Goal: Task Accomplishment & Management: Manage account settings

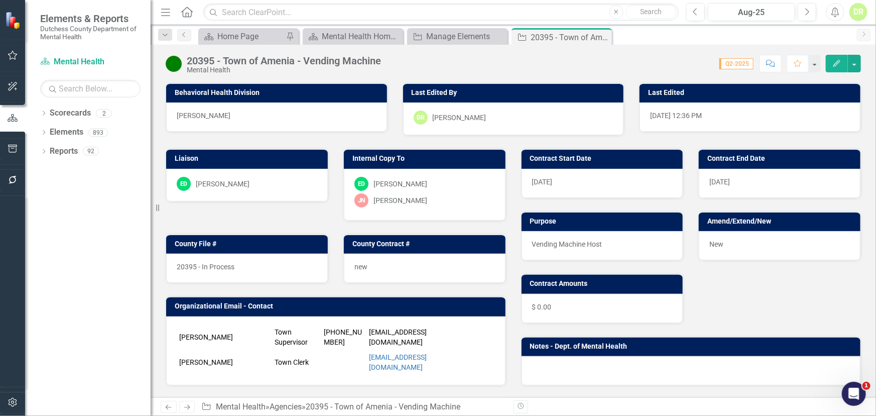
scroll to position [411, 0]
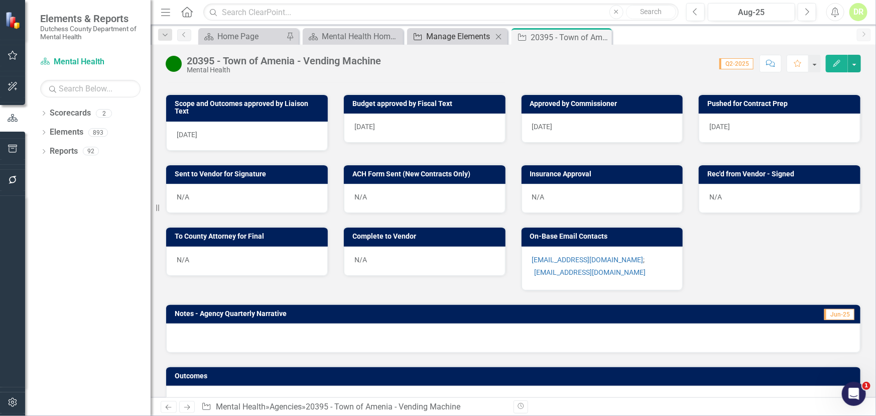
click at [447, 41] on div "Manage Elements" at bounding box center [459, 36] width 66 height 13
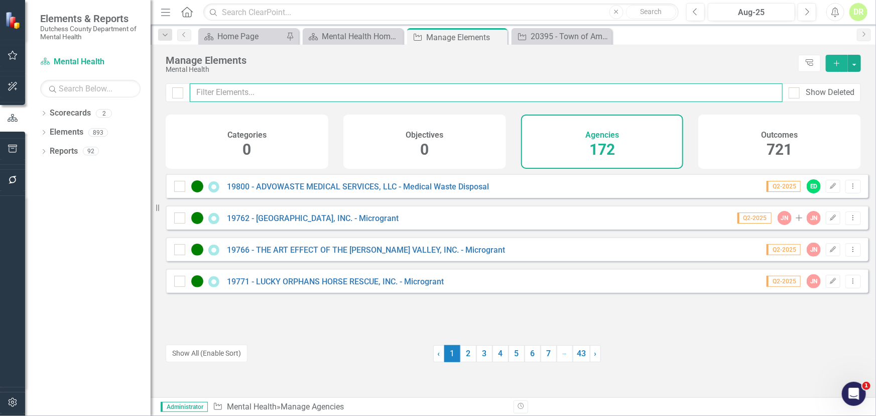
click at [233, 93] on input "text" at bounding box center [486, 92] width 593 height 19
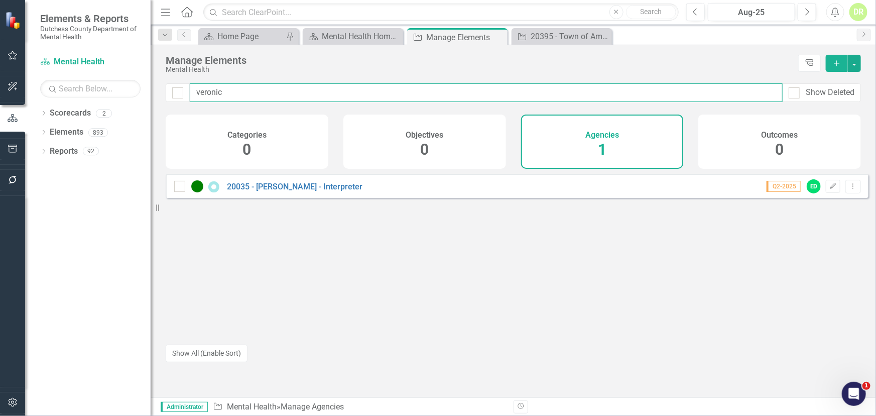
drag, startPoint x: 194, startPoint y: 91, endPoint x: 146, endPoint y: 89, distance: 47.8
click at [146, 89] on div "Elements & Reports Dutchess County Department of Mental Health Scorecard Mental…" at bounding box center [438, 208] width 876 height 416
type input "aper"
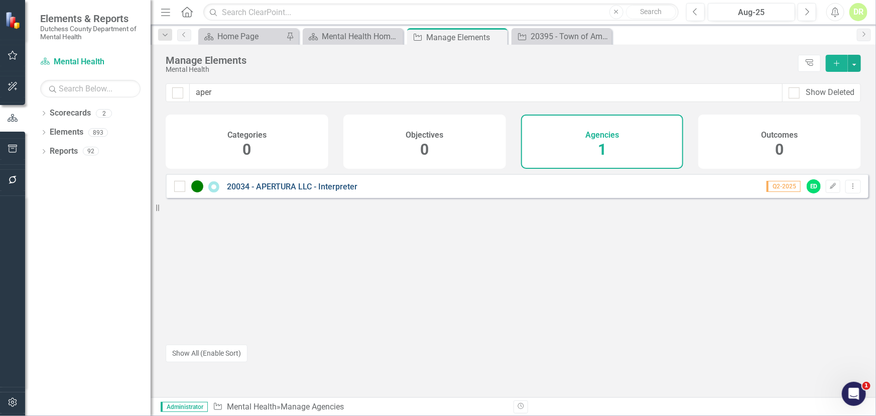
click at [287, 191] on link "20034 - APERTURA LLC - Interpreter" at bounding box center [292, 187] width 131 height 10
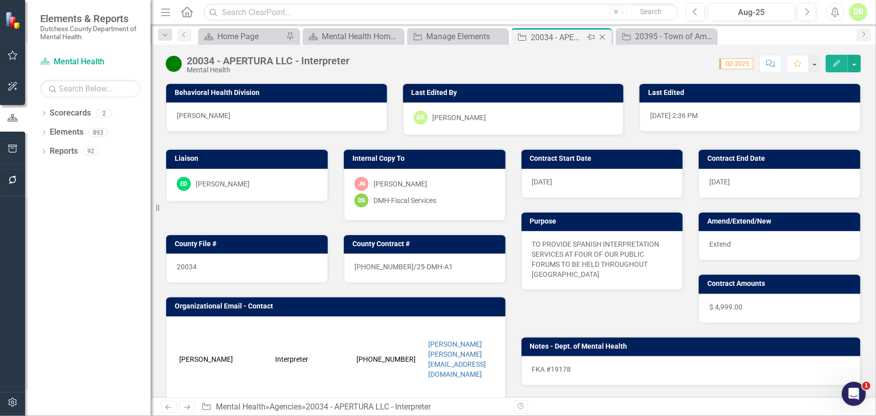
click at [602, 34] on icon "Close" at bounding box center [603, 37] width 10 height 8
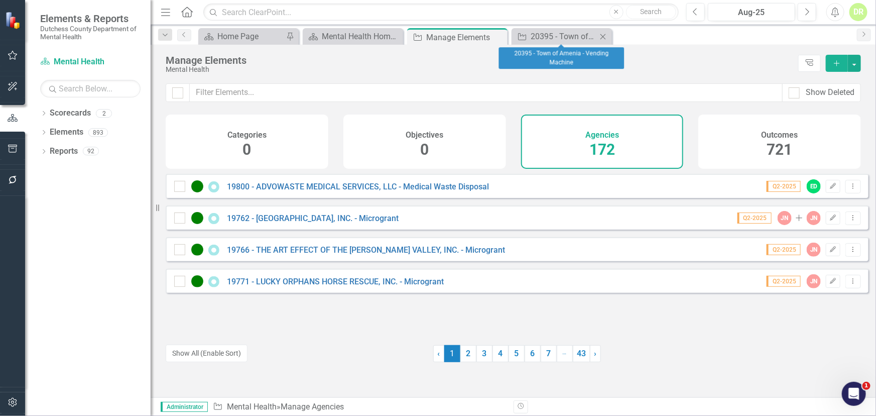
drag, startPoint x: 604, startPoint y: 36, endPoint x: 369, endPoint y: 85, distance: 240.3
click at [0, 0] on icon "Close" at bounding box center [0, 0] width 0 height 0
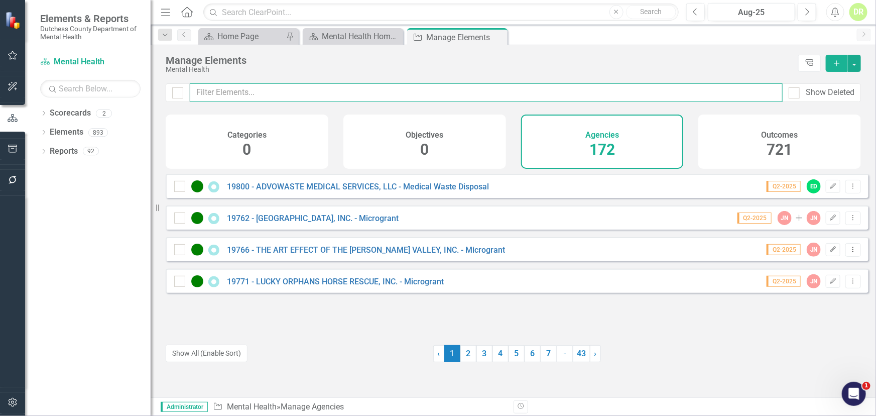
click at [278, 89] on input "text" at bounding box center [486, 92] width 593 height 19
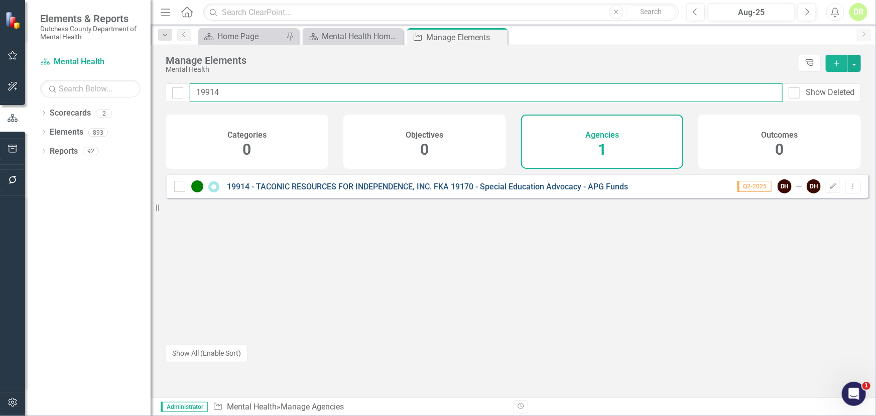
type input "19914"
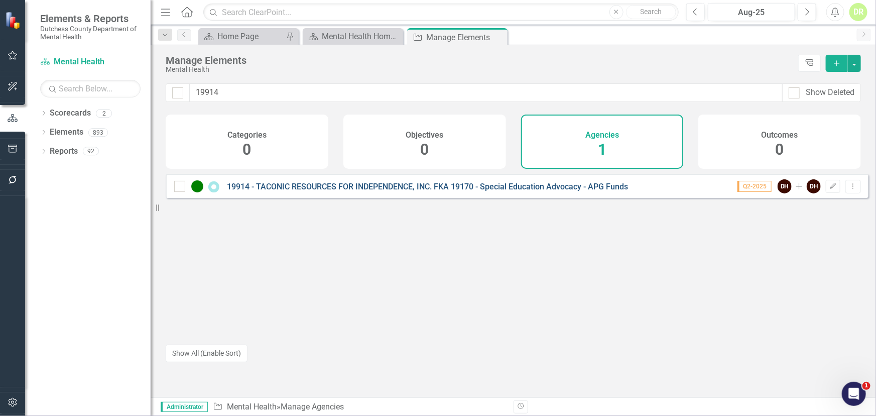
click at [313, 191] on link "19914 - TACONIC RESOURCES FOR INDEPENDENCE, INC. FKA 19170 - Special Education …" at bounding box center [427, 187] width 401 height 10
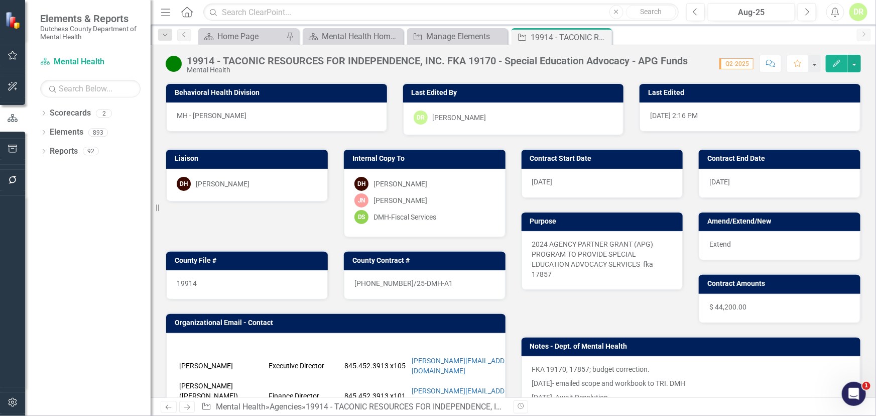
click at [210, 61] on div "19914 - TACONIC RESOURCES FOR INDEPENDENCE, INC. FKA 19170 - Special Education …" at bounding box center [437, 60] width 501 height 11
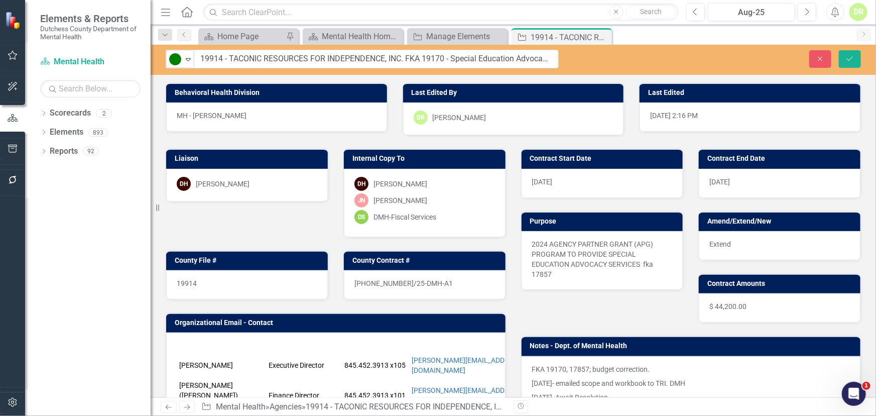
click at [543, 368] on p "FKA 19170, 17857; budget correction." at bounding box center [691, 370] width 318 height 12
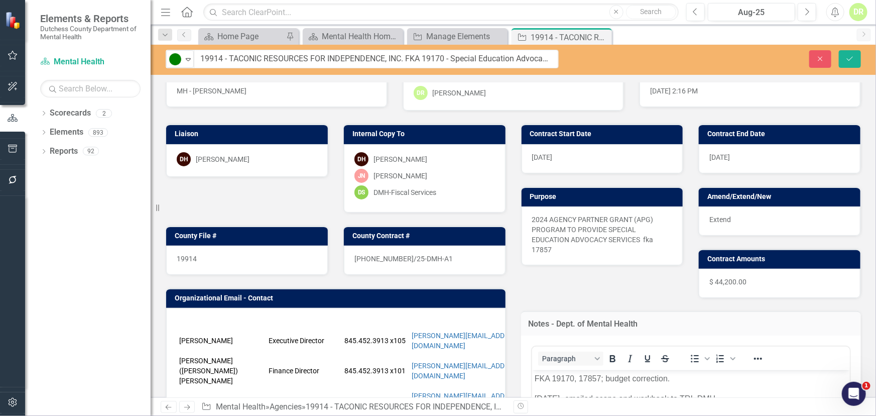
scroll to position [137, 0]
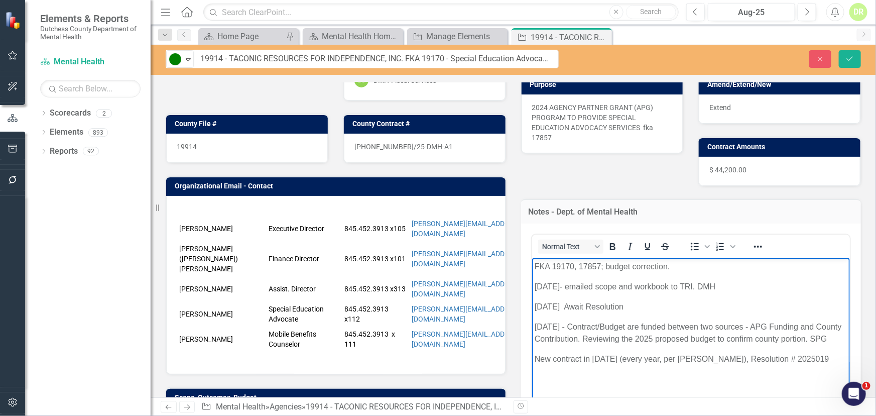
drag, startPoint x: 554, startPoint y: 265, endPoint x: 548, endPoint y: 334, distance: 69.1
click at [556, 271] on p "FKA 19170, 17857; budget correction." at bounding box center [690, 266] width 313 height 12
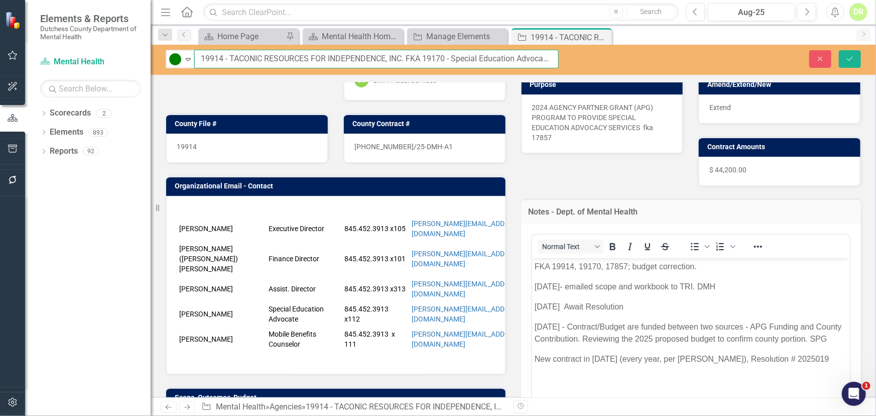
click at [277, 57] on input "19914 - TACONIC RESOURCES FOR INDEPENDENCE, INC. FKA 19170 - Special Education …" at bounding box center [376, 59] width 365 height 19
type input "TBD - TACONIC RESOURCES FOR INDEPENDENCE, INC. FKA 19170 - Special Education Ad…"
click at [215, 140] on div "19914" at bounding box center [247, 148] width 162 height 29
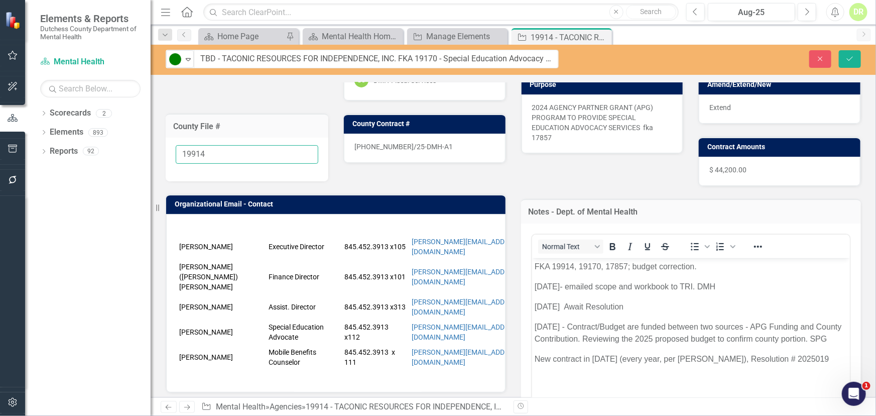
drag, startPoint x: 212, startPoint y: 155, endPoint x: -14, endPoint y: 197, distance: 229.4
click at [0, 197] on html "Elements & Reports Dutchess County Department of Mental Health Scorecard Mental…" at bounding box center [438, 208] width 876 height 416
click at [443, 161] on div "[PHONE_NUMBER]/25-DMH-A1" at bounding box center [425, 148] width 162 height 29
click at [442, 160] on div "[PHONE_NUMBER]/25-DMH-A1" at bounding box center [425, 148] width 162 height 29
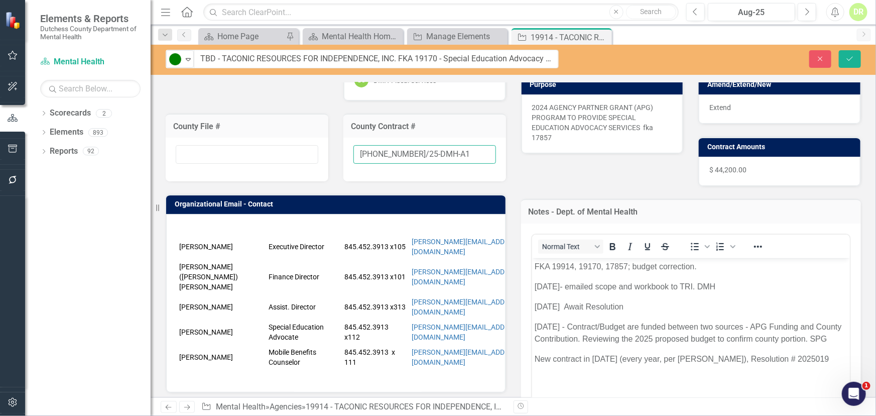
drag, startPoint x: 438, startPoint y: 155, endPoint x: 186, endPoint y: 176, distance: 252.5
click at [209, 171] on div "Liaison DH [PERSON_NAME] Internal Copy To DH [PERSON_NAME] [PERSON_NAME]-[PERSO…" at bounding box center [336, 249] width 356 height 500
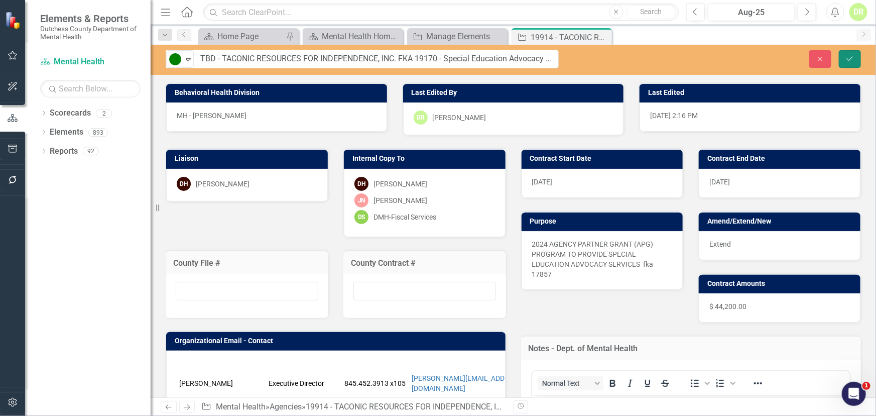
click at [851, 56] on icon "Save" at bounding box center [850, 58] width 9 height 7
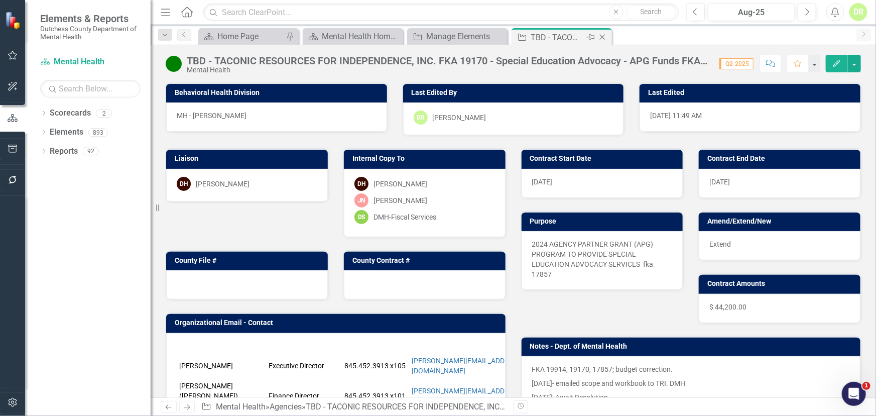
click at [603, 31] on div "Close" at bounding box center [603, 37] width 13 height 13
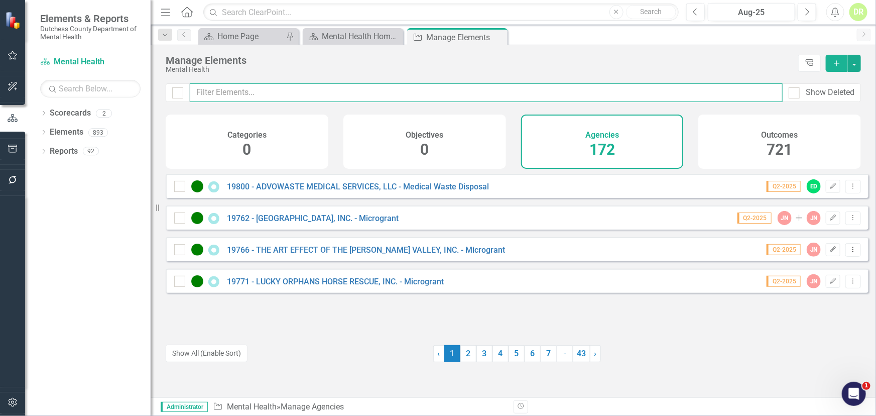
click at [273, 94] on input "text" at bounding box center [486, 92] width 593 height 19
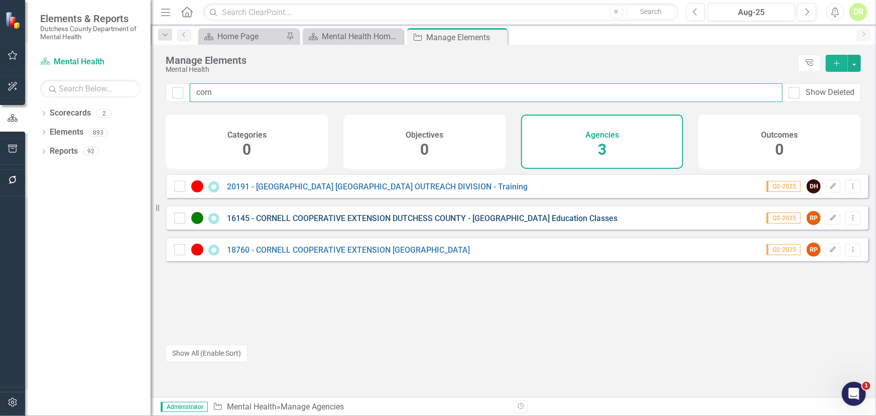
type input "corn"
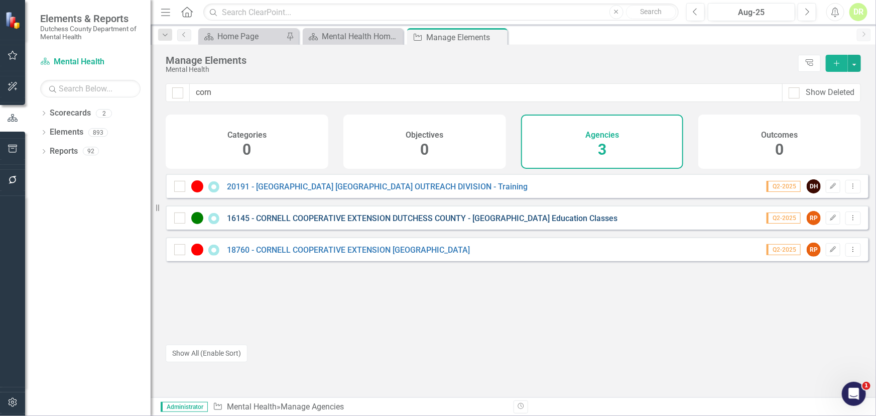
click at [307, 223] on link "16145 - CORNELL COOPERATIVE EXTENSION DUTCHESS COUNTY - [GEOGRAPHIC_DATA] Educa…" at bounding box center [422, 218] width 391 height 10
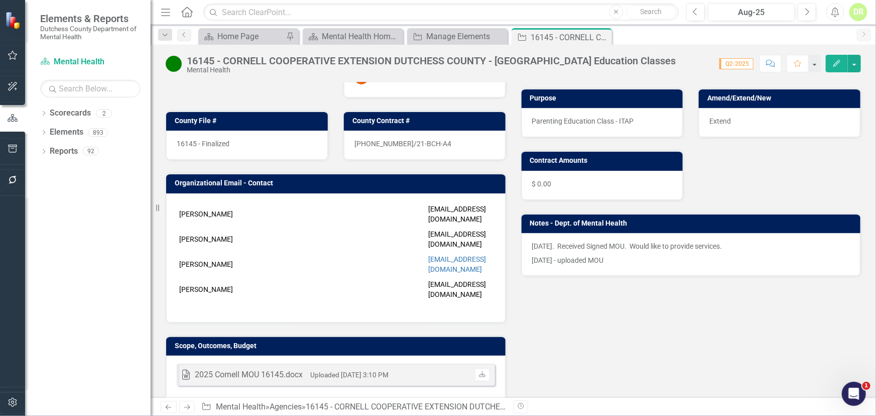
scroll to position [137, 0]
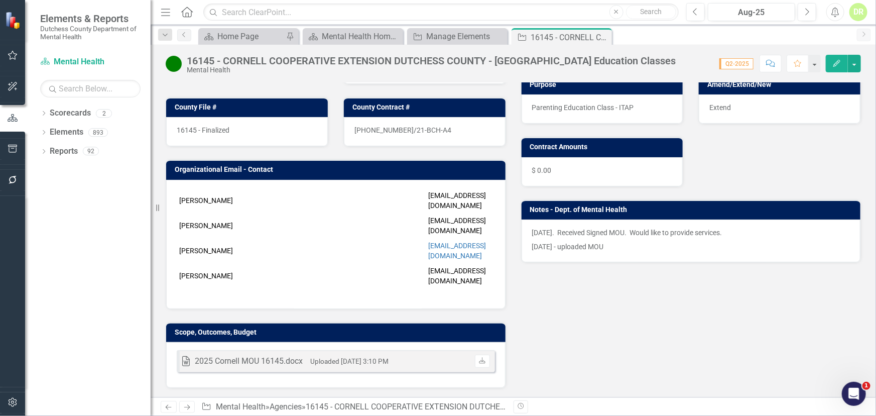
click at [532, 236] on p "[DATE]. Received Signed MOU. Would like to provide services." at bounding box center [691, 234] width 318 height 12
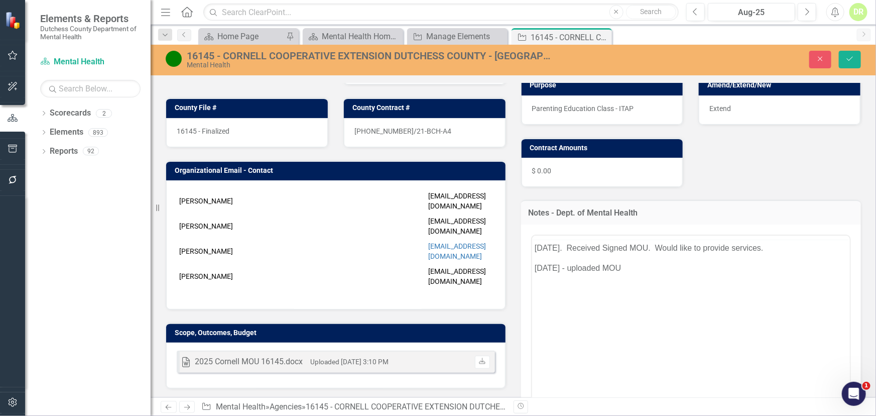
scroll to position [0, 0]
click at [534, 264] on body "[DATE]. Received Signed MOU. Would like to provide services. [DATE] - uploaded …" at bounding box center [691, 334] width 318 height 151
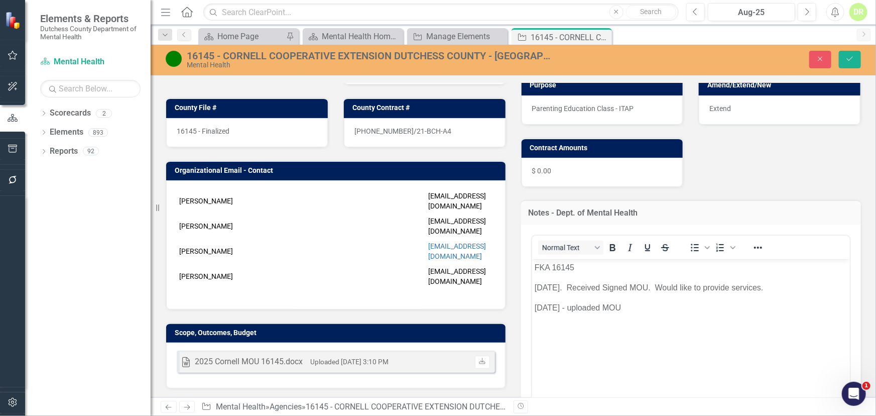
click at [280, 54] on div "16145 - CORNELL COOPERATIVE EXTENSION DUTCHESS COUNTY - [GEOGRAPHIC_DATA] Educa…" at bounding box center [370, 55] width 367 height 11
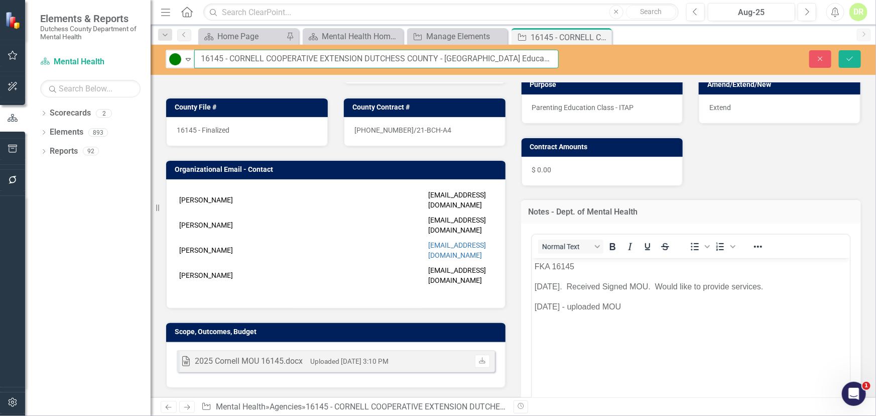
click at [553, 54] on input "16145 - CORNELL COOPERATIVE EXTENSION DUTCHESS COUNTY - [GEOGRAPHIC_DATA] Educa…" at bounding box center [376, 59] width 365 height 19
type input "TBD - CORNELL COOPERATIVE EXTENSION DUTCHESS COUNTY - Parenting Education Class…"
drag, startPoint x: 851, startPoint y: 53, endPoint x: 675, endPoint y: 153, distance: 203.1
click at [851, 54] on button "Save" at bounding box center [850, 59] width 22 height 18
